Goal: Transaction & Acquisition: Purchase product/service

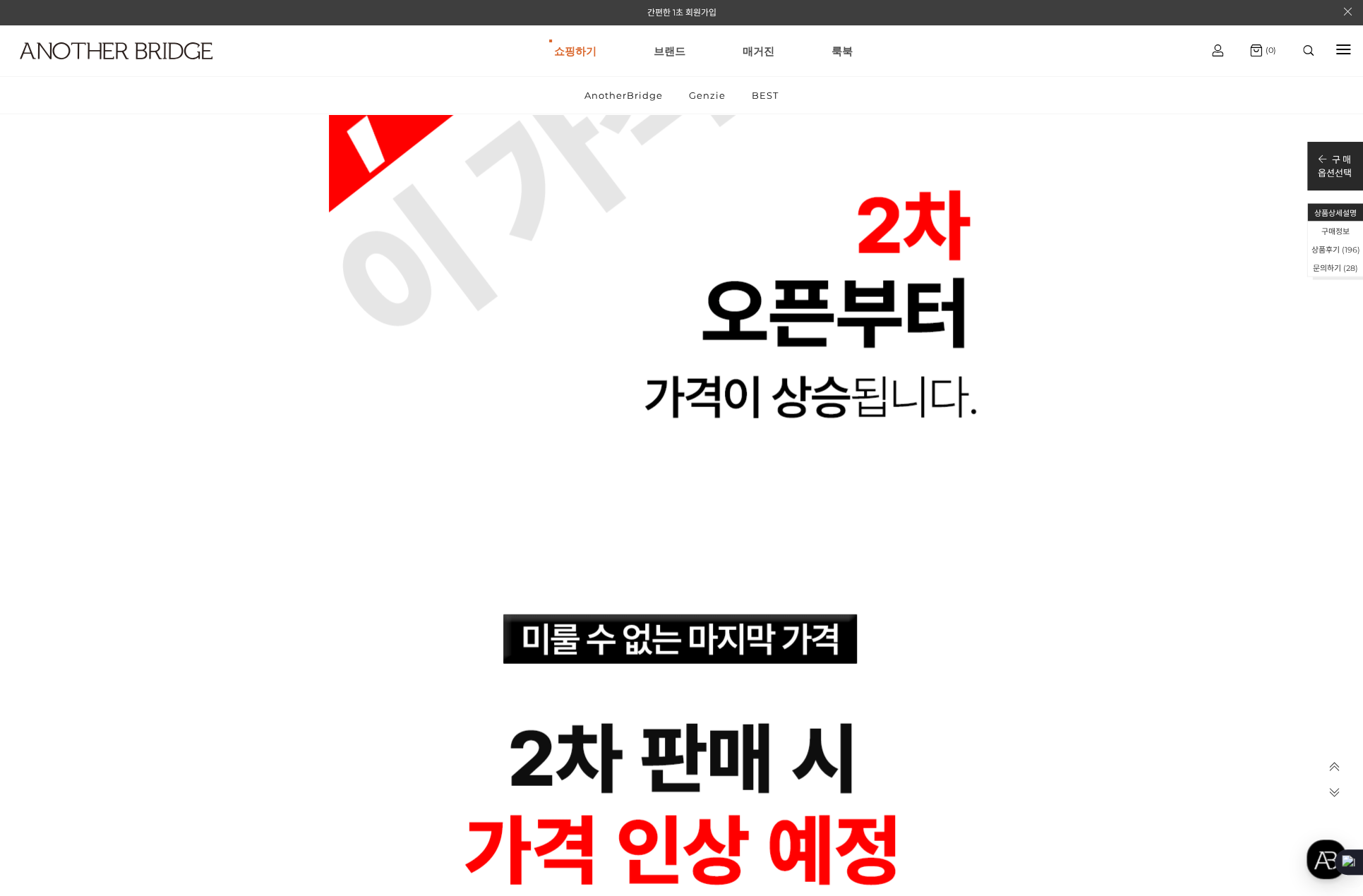
scroll to position [10160, 0]
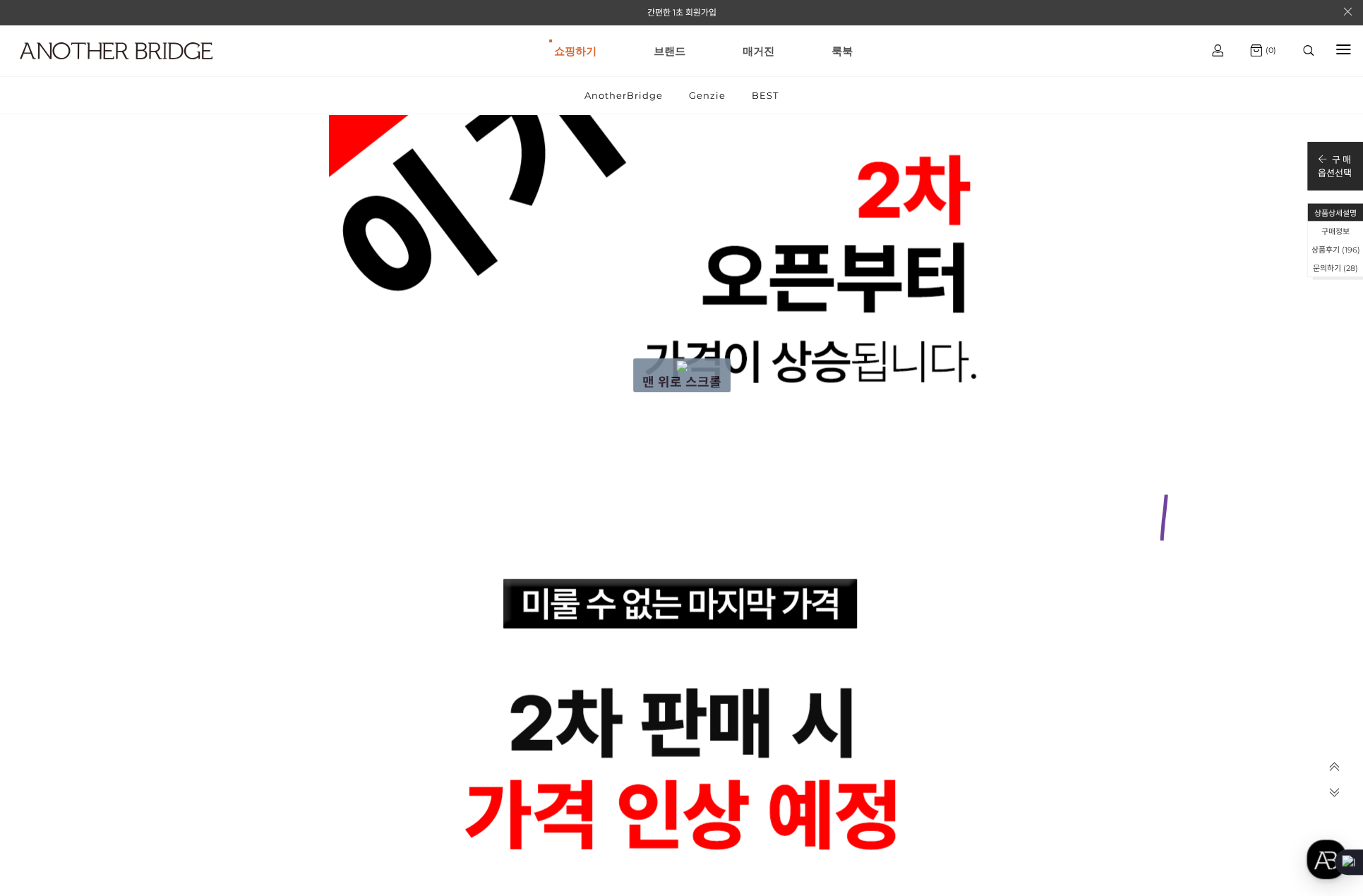
drag, startPoint x: 1162, startPoint y: 540, endPoint x: 1173, endPoint y: 447, distance: 93.6
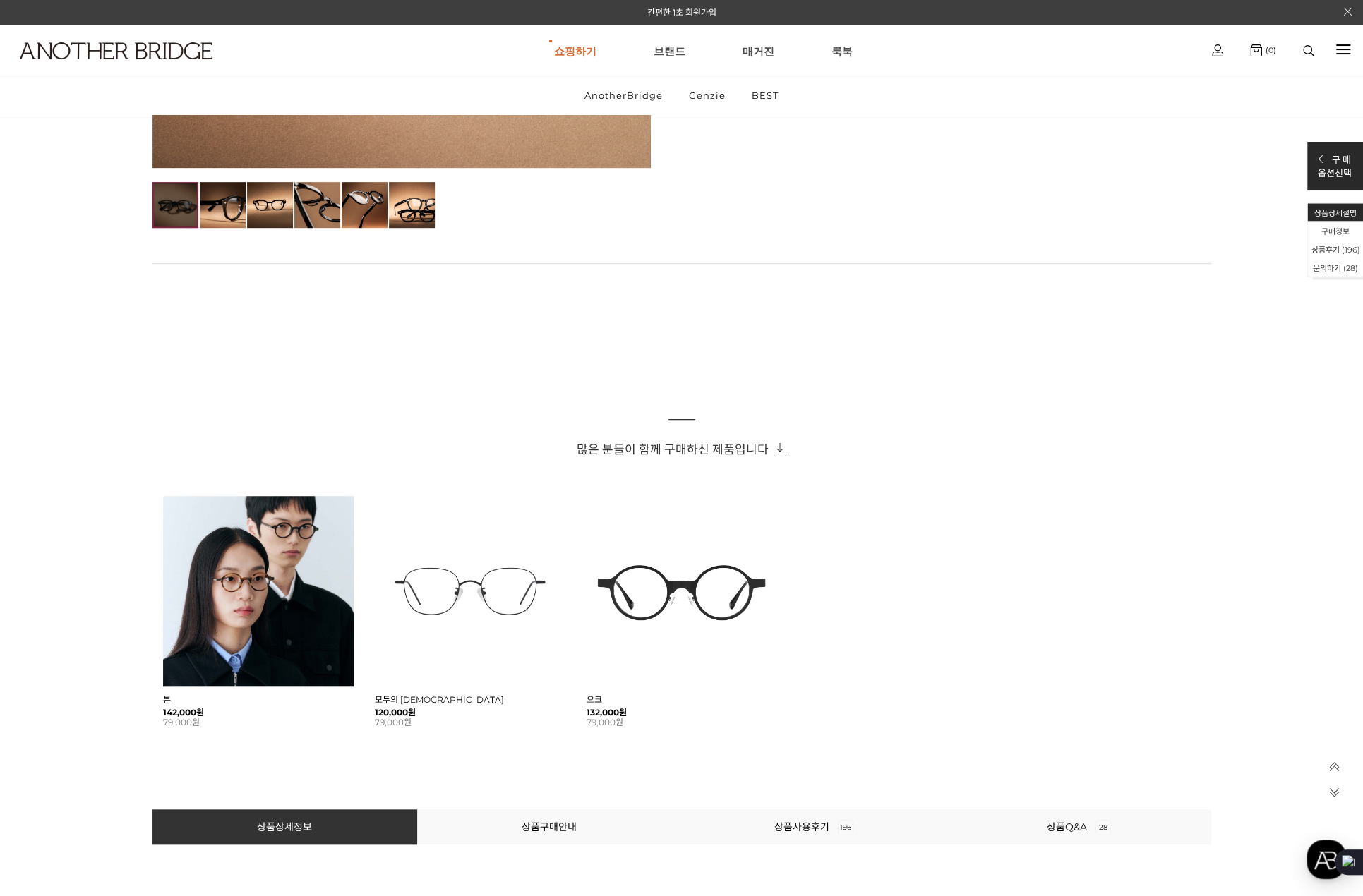
scroll to position [0, 0]
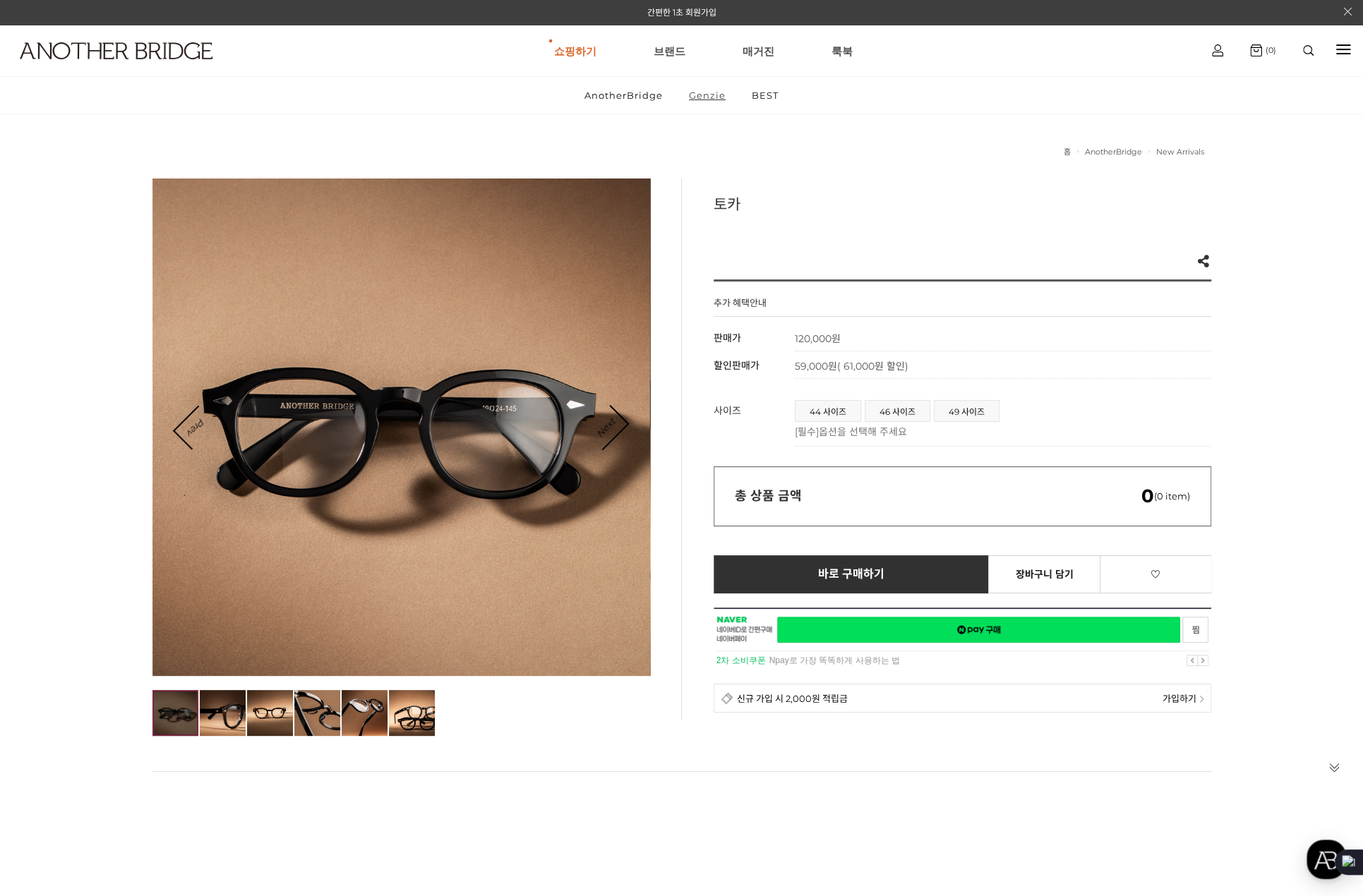
click at [703, 97] on link "Genzie" at bounding box center [708, 95] width 61 height 36
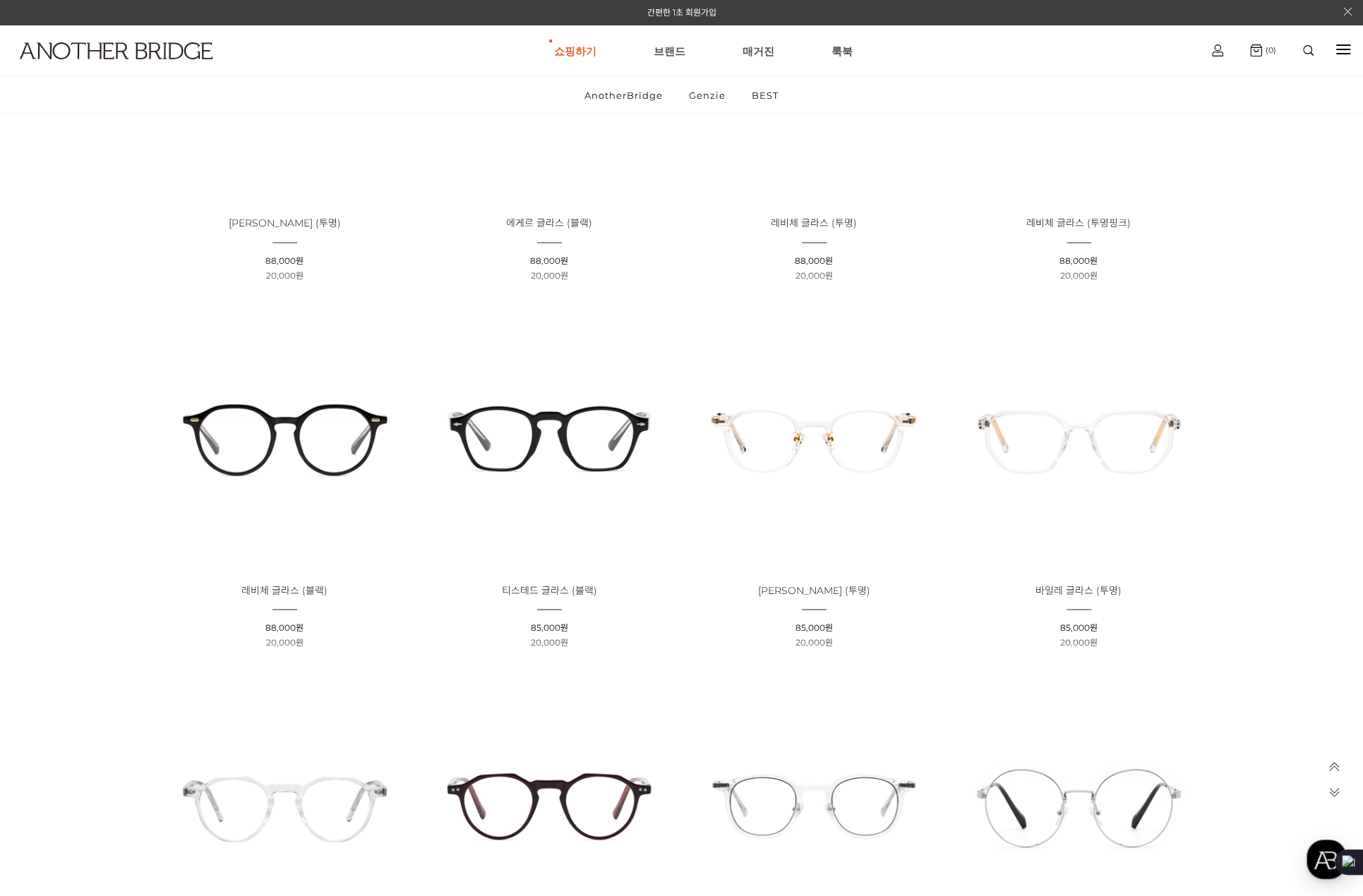
scroll to position [1693, 0]
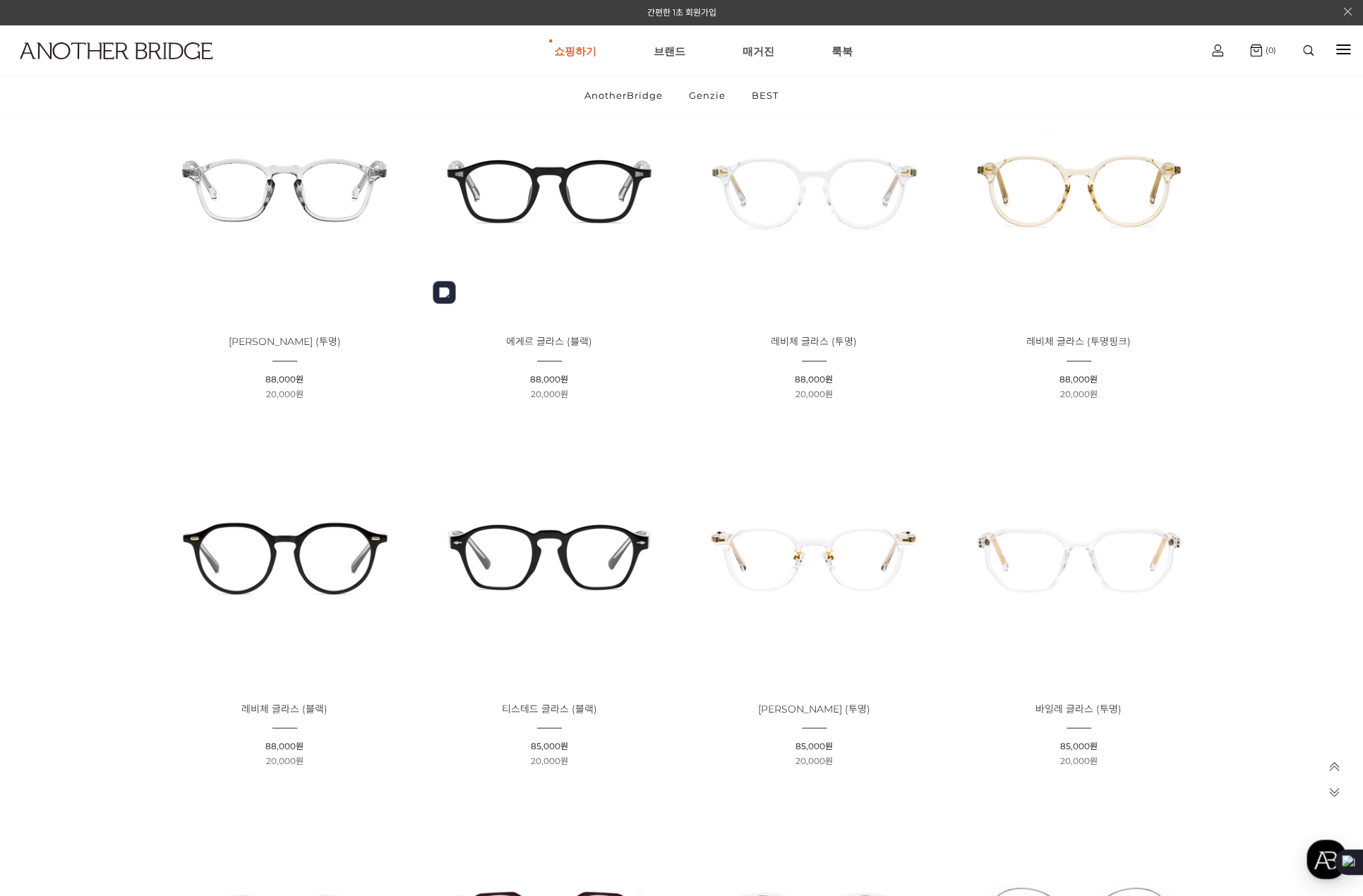
click at [508, 161] on img at bounding box center [549, 189] width 255 height 255
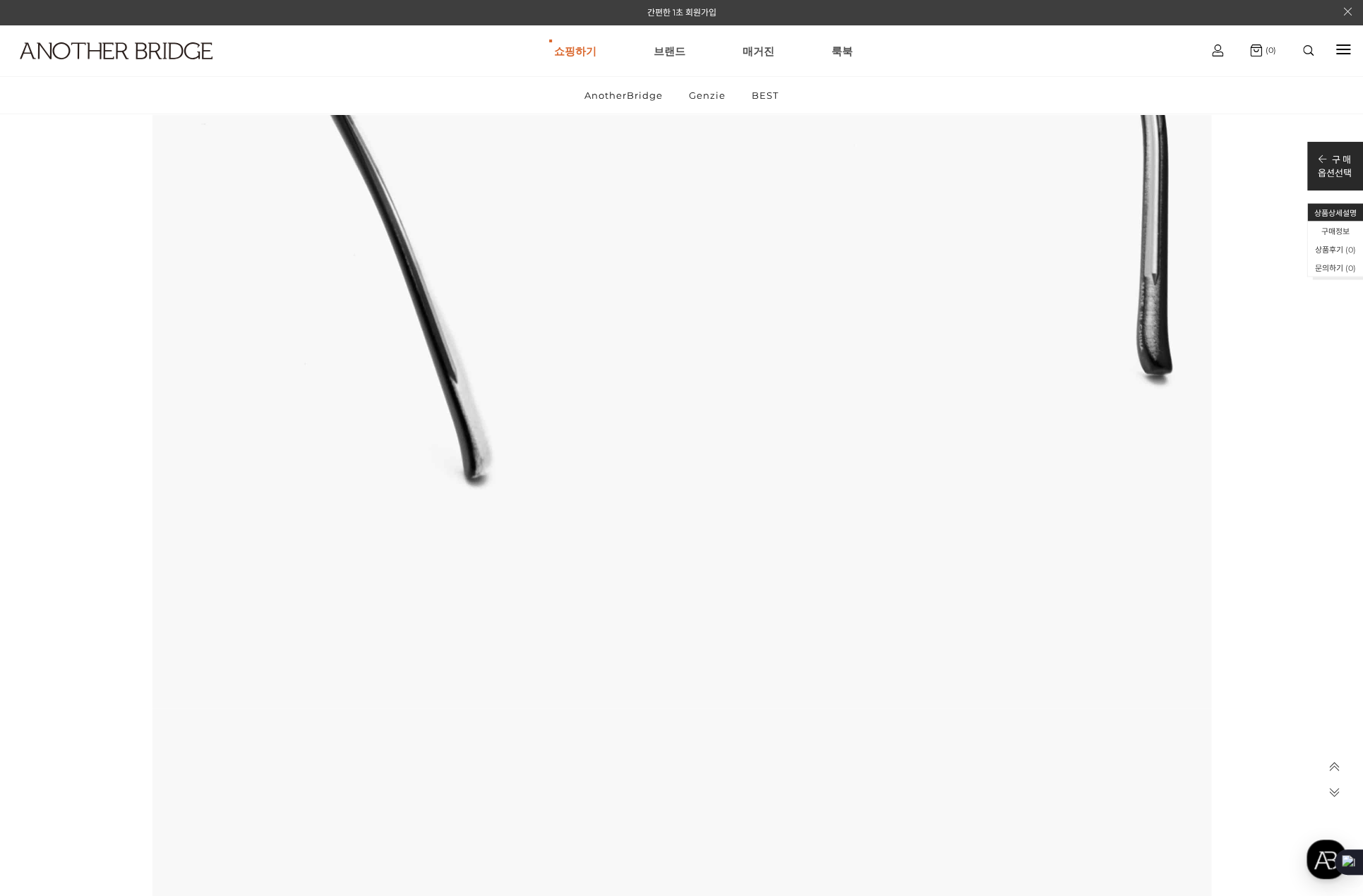
scroll to position [5715, 0]
